Goal: Contribute content

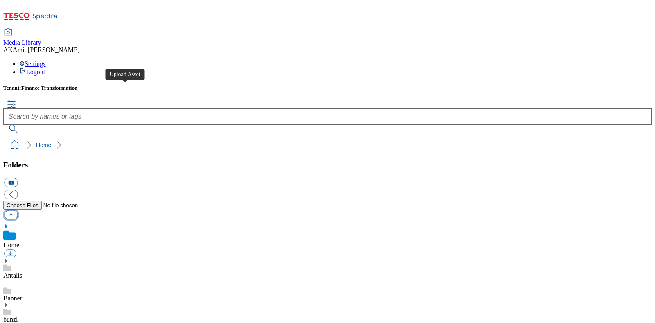
click at [18, 210] on button "button" at bounding box center [11, 214] width 14 height 9
type input "C:\fakepath\096555395.jpg"
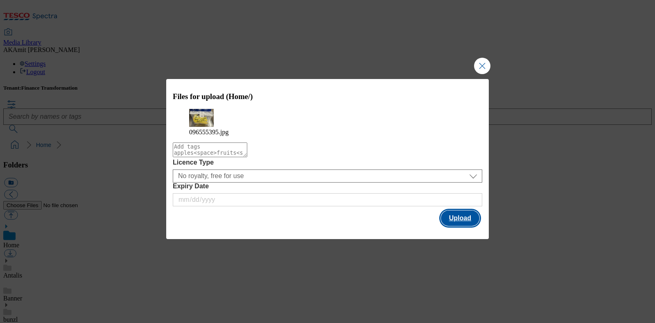
click at [453, 222] on button "Upload" at bounding box center [460, 218] width 38 height 16
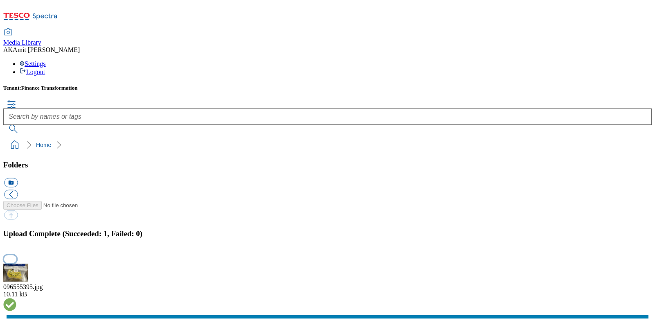
click at [16, 255] on button "button" at bounding box center [10, 259] width 12 height 8
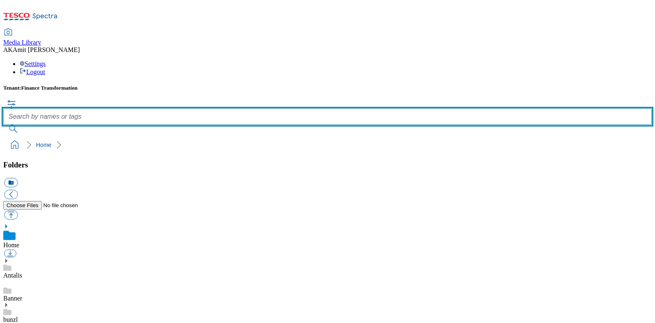
click at [282, 108] on input "text" at bounding box center [327, 116] width 648 height 16
paste input "096555395"
type input "096555395"
click at [3, 125] on button "submit" at bounding box center [13, 129] width 21 height 8
